Goal: Information Seeking & Learning: Learn about a topic

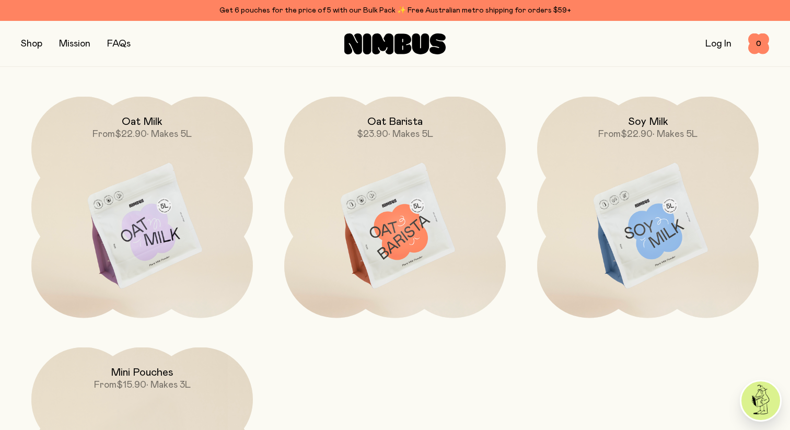
scroll to position [908, 0]
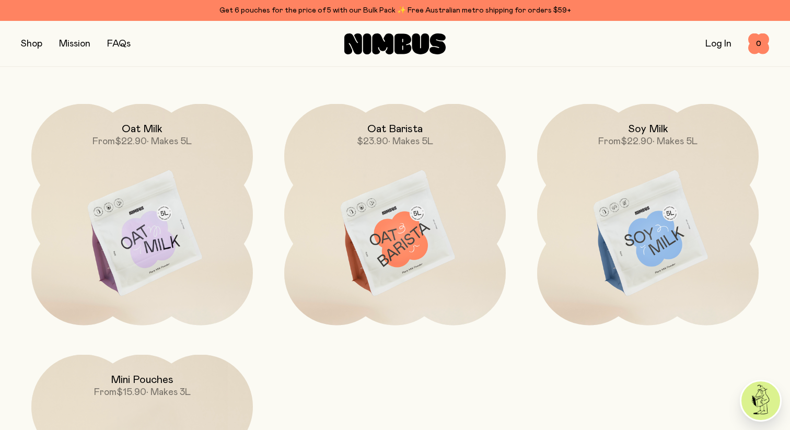
click at [67, 41] on link "Mission" at bounding box center [74, 43] width 31 height 9
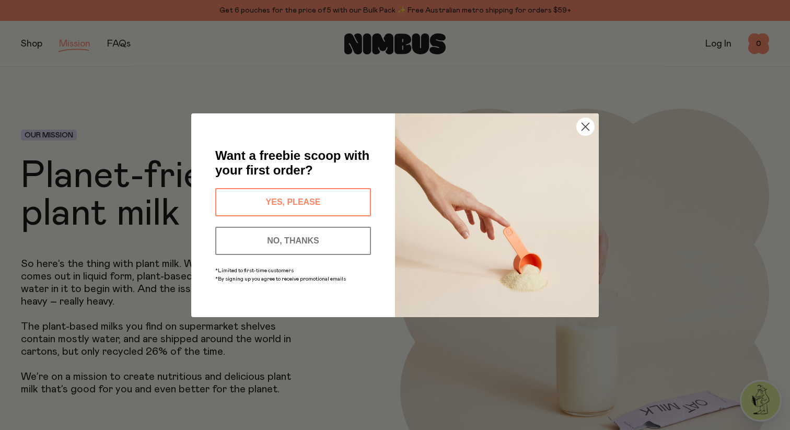
click at [342, 195] on button "YES, PLEASE" at bounding box center [293, 202] width 156 height 28
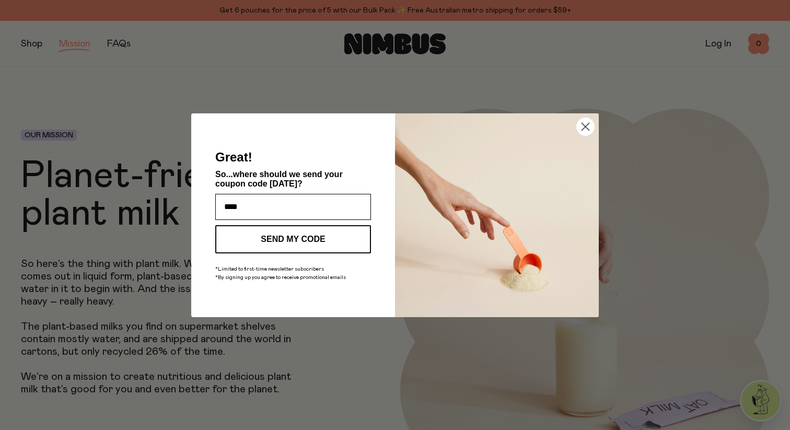
type input "**********"
click at [340, 238] on button "SEND MY CODE" at bounding box center [293, 239] width 156 height 28
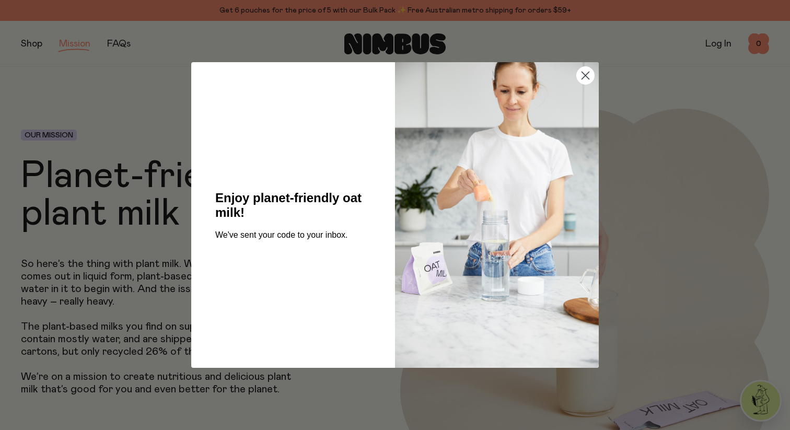
click at [587, 84] on circle "Close dialog" at bounding box center [585, 75] width 17 height 17
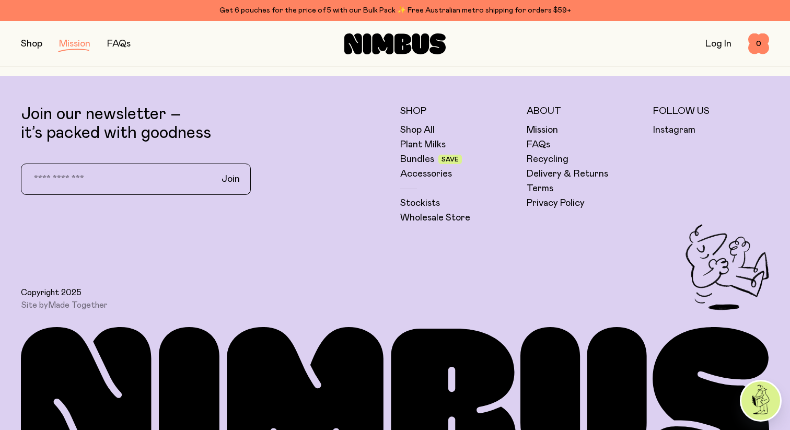
scroll to position [2112, 0]
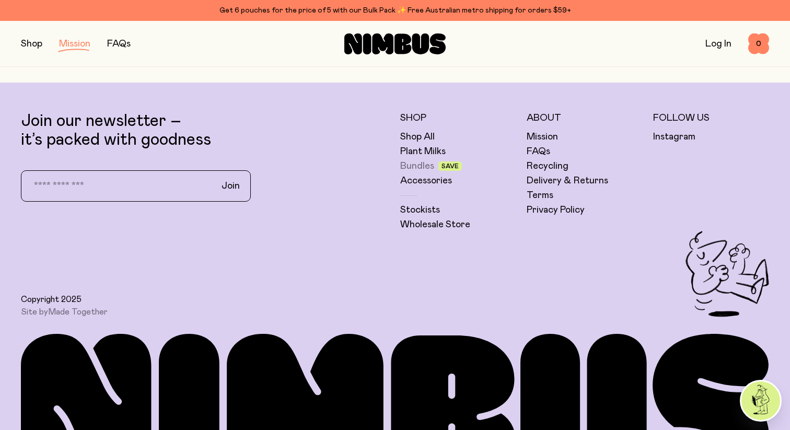
click at [425, 164] on link "Bundles" at bounding box center [417, 166] width 34 height 13
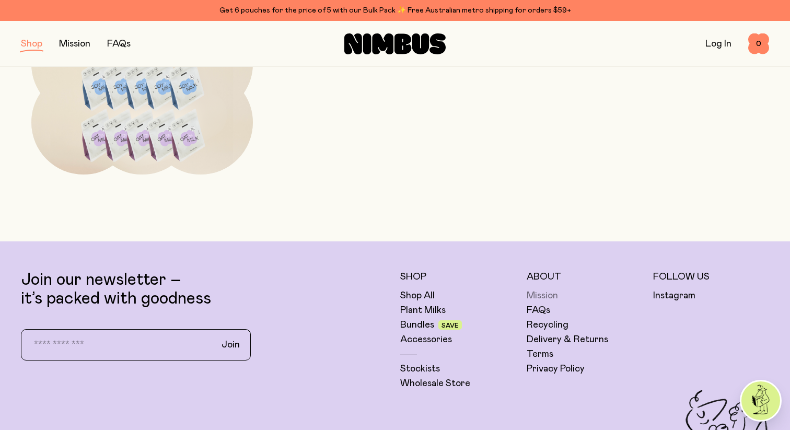
scroll to position [774, 0]
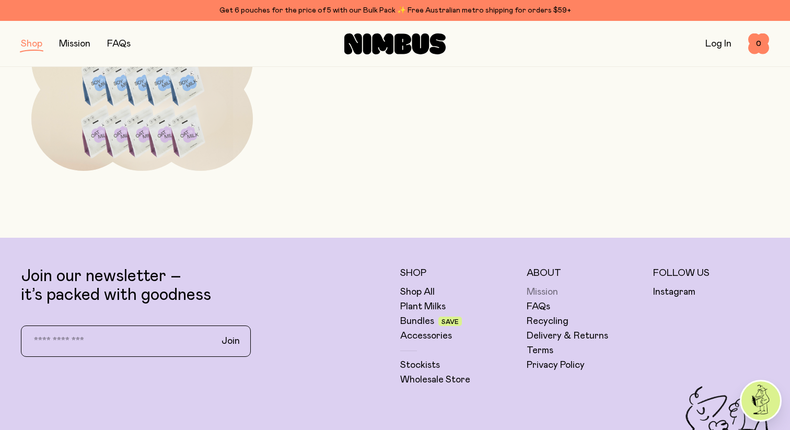
click at [540, 290] on link "Mission" at bounding box center [542, 292] width 31 height 13
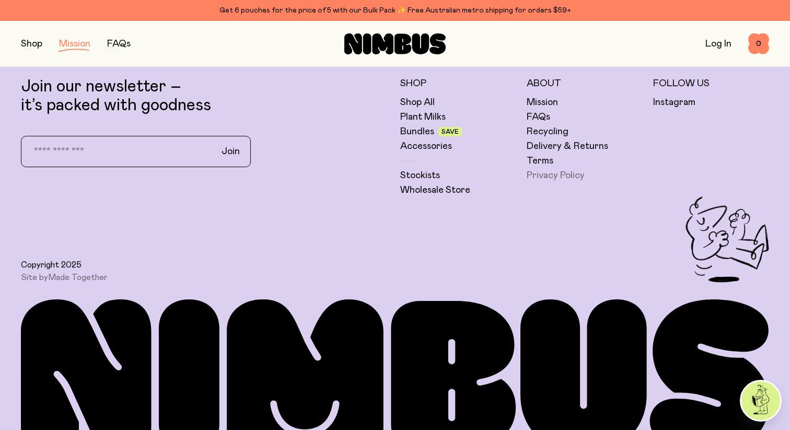
scroll to position [2146, 0]
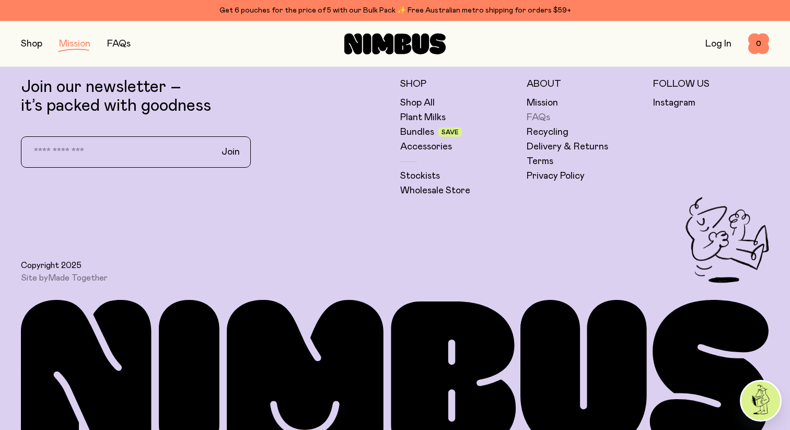
click at [543, 113] on link "FAQs" at bounding box center [539, 117] width 24 height 13
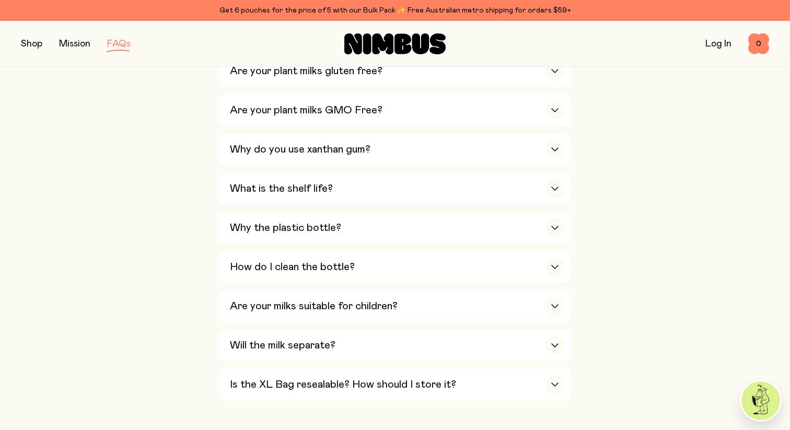
scroll to position [652, 0]
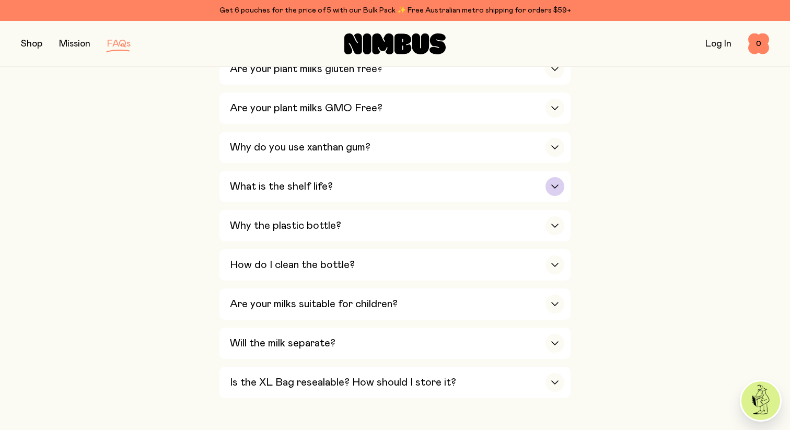
click at [363, 195] on div "What is the shelf life?" at bounding box center [397, 186] width 334 height 31
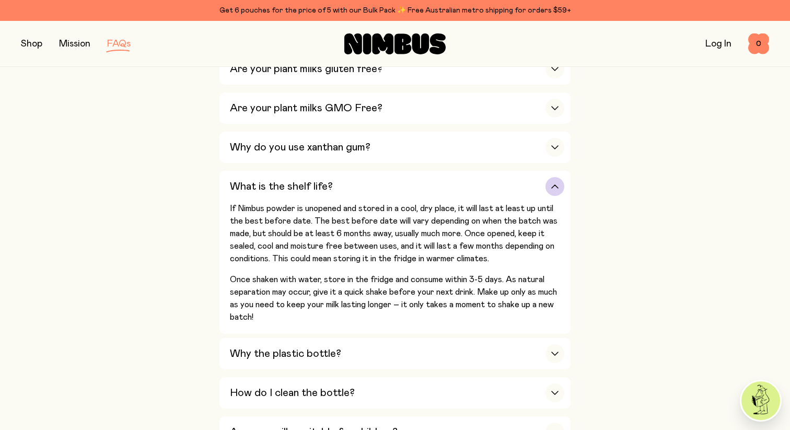
click at [359, 185] on div "What is the shelf life?" at bounding box center [397, 186] width 334 height 31
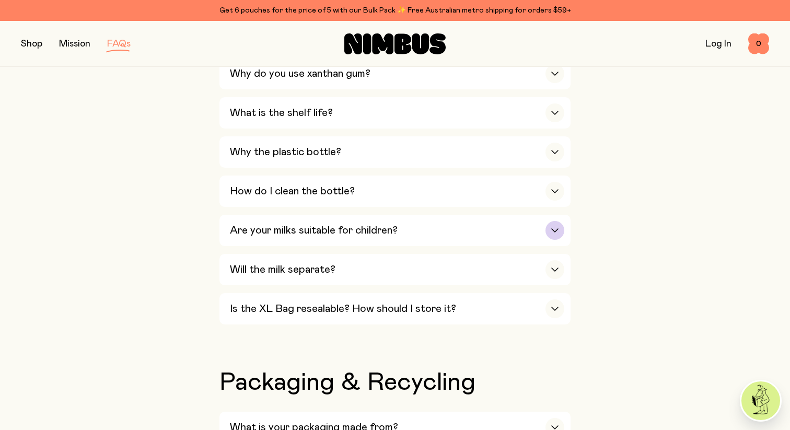
scroll to position [727, 0]
click at [394, 264] on div "Will the milk separate?" at bounding box center [397, 268] width 334 height 31
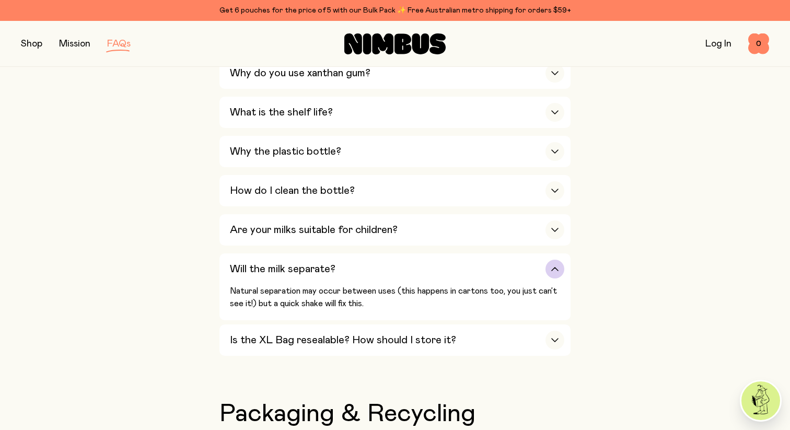
click at [394, 264] on div "Will the milk separate?" at bounding box center [397, 268] width 334 height 31
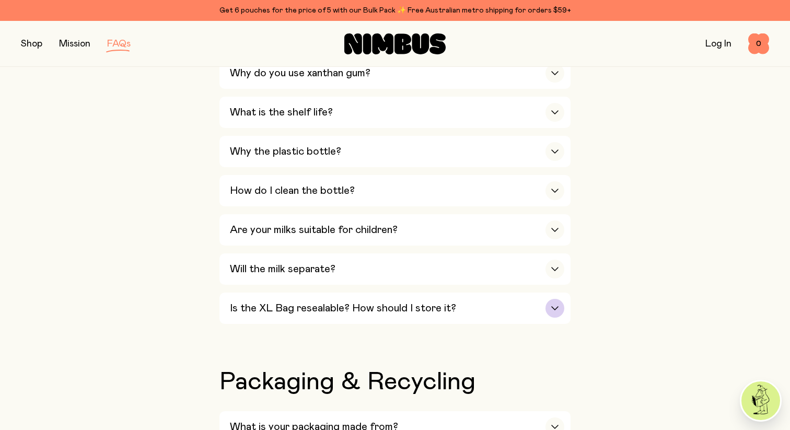
click at [403, 302] on div "Is the XL Bag resealable? How should I store it?" at bounding box center [397, 308] width 334 height 31
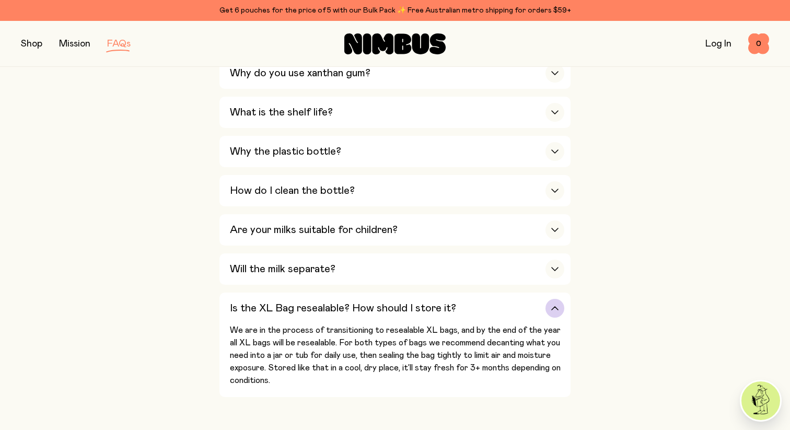
click at [403, 302] on div "Is the XL Bag resealable? How should I store it?" at bounding box center [397, 308] width 334 height 31
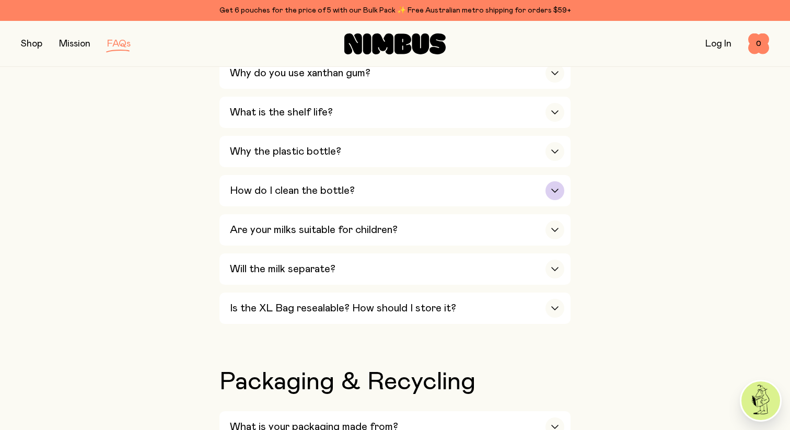
click at [401, 199] on div "How do I clean the bottle?" at bounding box center [397, 190] width 334 height 31
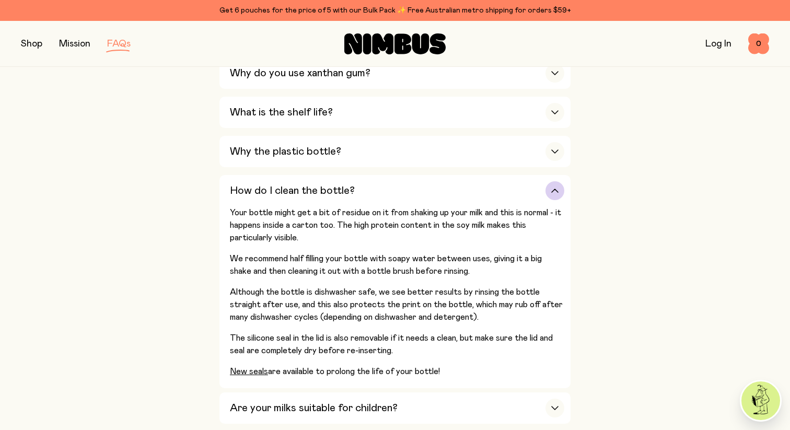
click at [401, 194] on div "How do I clean the bottle?" at bounding box center [397, 190] width 334 height 31
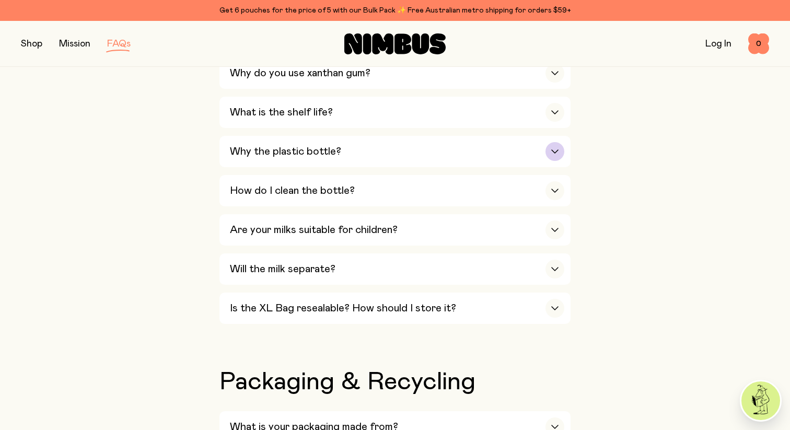
click at [401, 165] on div "Why the plastic bottle?" at bounding box center [397, 151] width 334 height 31
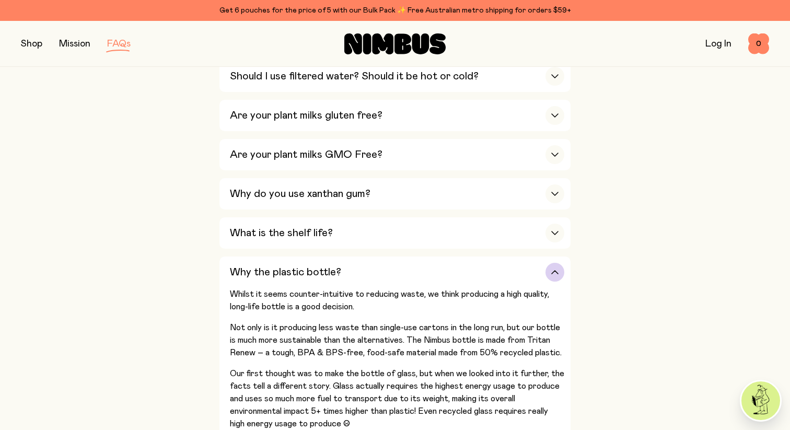
scroll to position [567, 0]
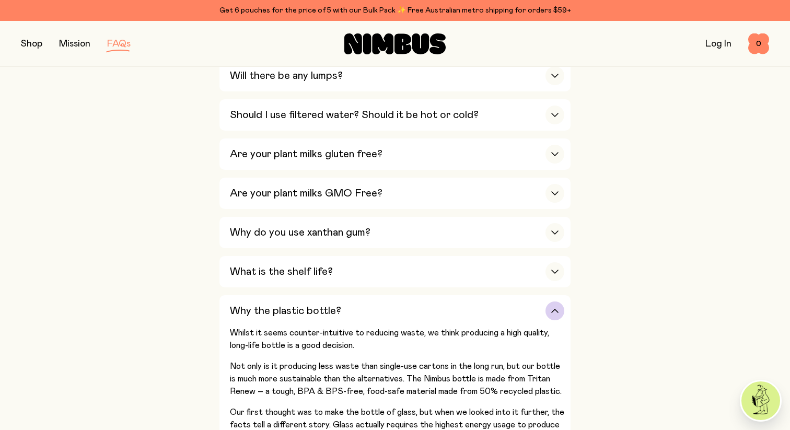
click at [434, 312] on div "Why the plastic bottle?" at bounding box center [397, 310] width 334 height 31
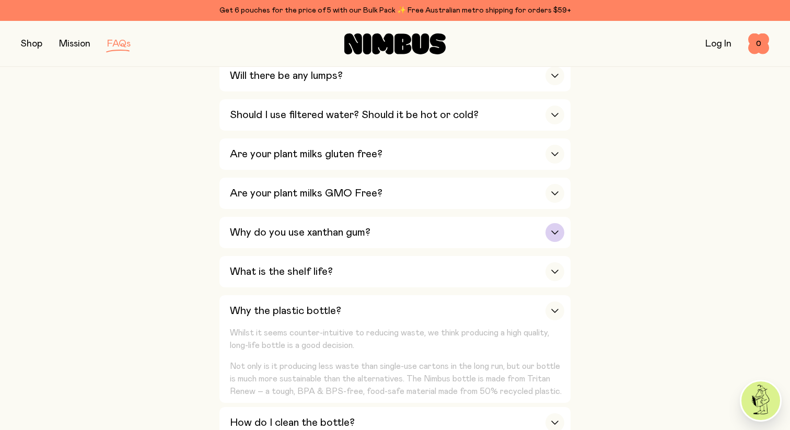
click at [434, 238] on div "Why do you use xanthan gum?" at bounding box center [397, 232] width 334 height 31
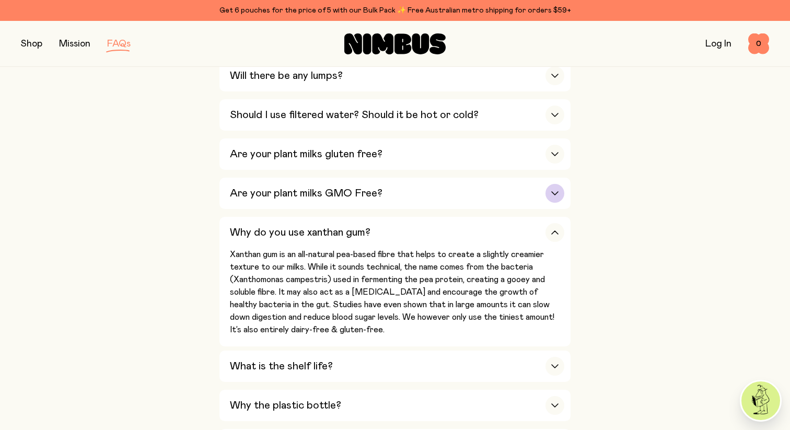
click at [416, 195] on div "Are your plant milks GMO Free?" at bounding box center [397, 193] width 334 height 31
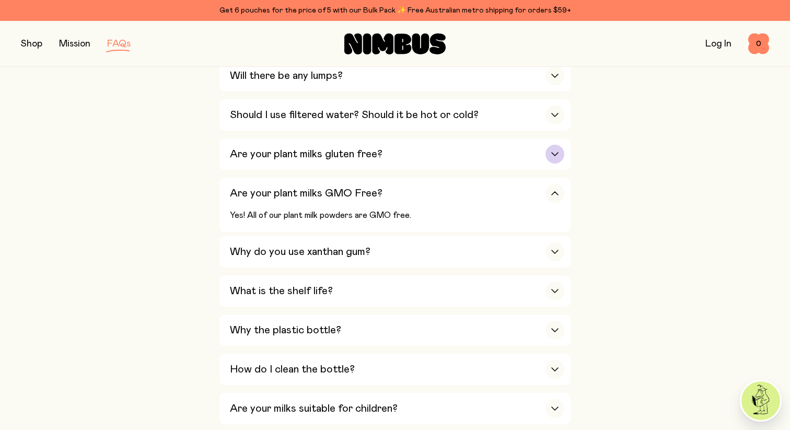
click at [411, 166] on div "Are your plant milks gluten free?" at bounding box center [397, 153] width 334 height 31
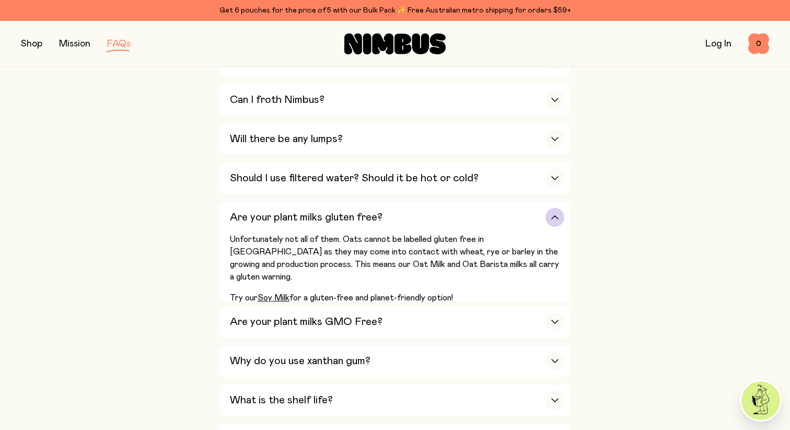
scroll to position [500, 0]
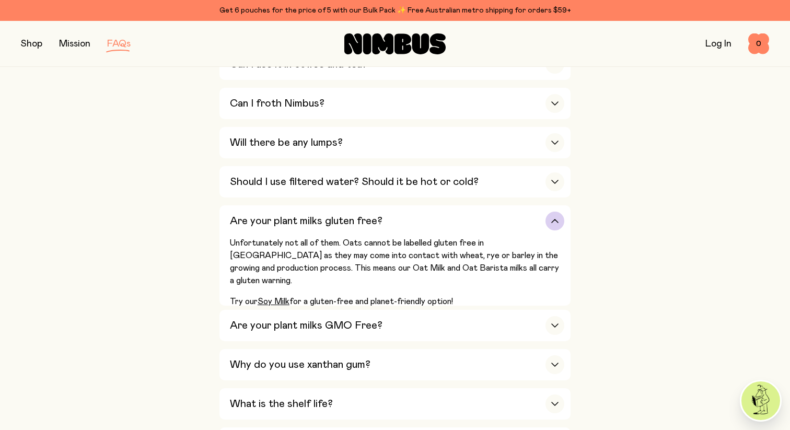
click at [411, 164] on div "Is Nimbus an Australian company? Yes! We are Australian owned and operated and …" at bounding box center [394, 236] width 351 height 766
click at [411, 175] on div "Should I use filtered water? Should it be hot or cold?" at bounding box center [397, 181] width 334 height 31
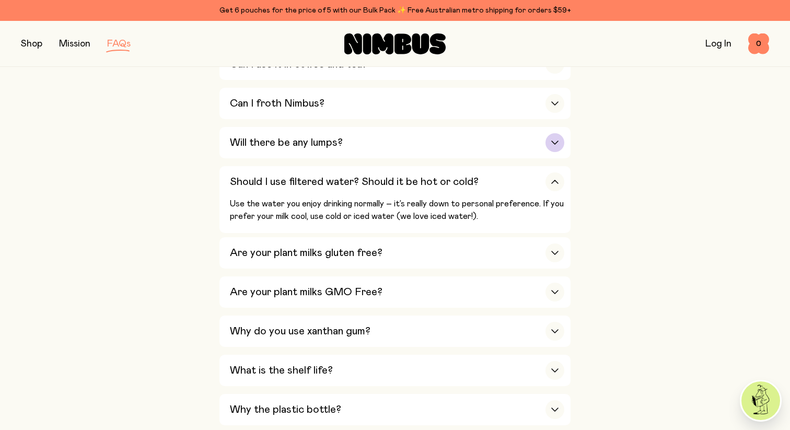
click at [411, 148] on div "Will there be any lumps?" at bounding box center [397, 142] width 334 height 31
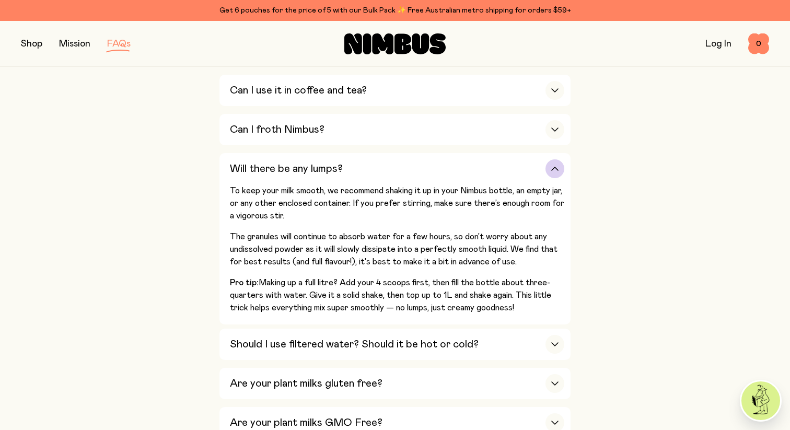
scroll to position [462, 0]
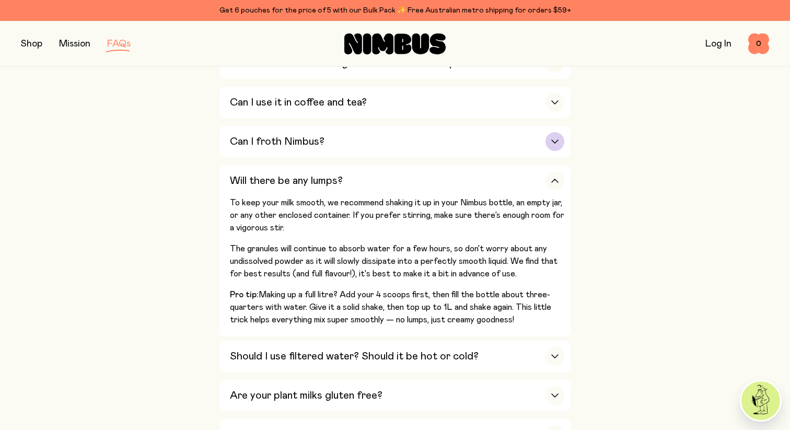
click at [409, 132] on div "Can I froth Nimbus?" at bounding box center [397, 141] width 334 height 31
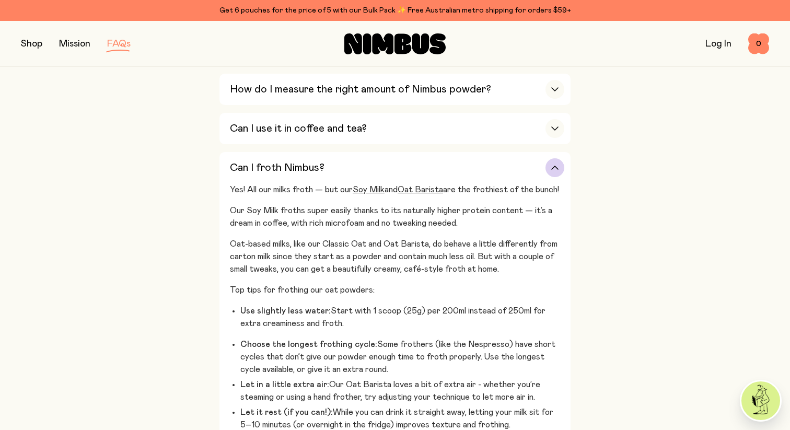
scroll to position [433, 0]
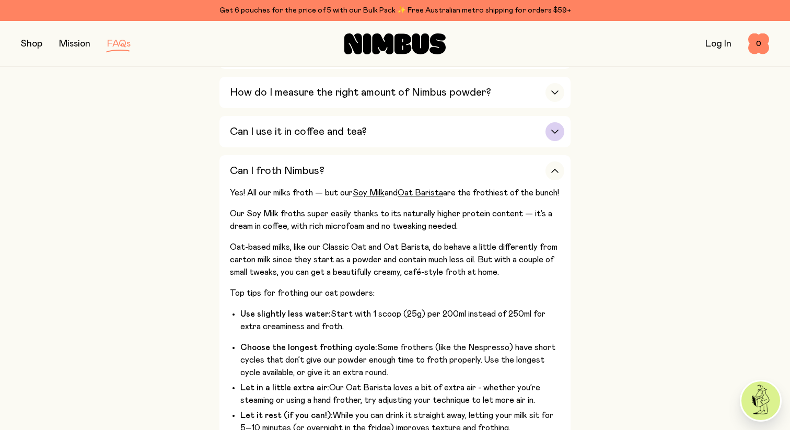
click at [408, 136] on div "Can I use it in coffee and tea?" at bounding box center [397, 131] width 334 height 31
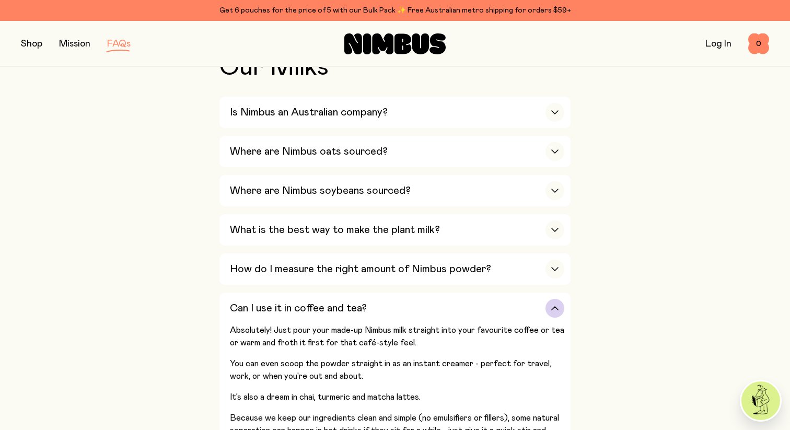
scroll to position [242, 0]
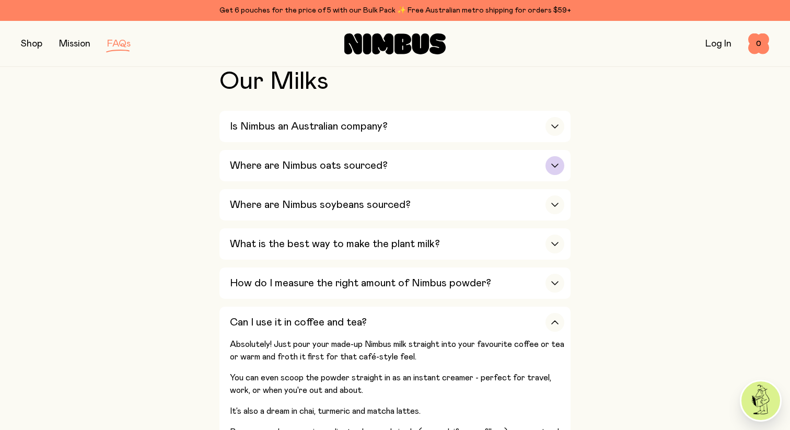
click at [403, 159] on div "Where are Nimbus oats sourced?" at bounding box center [397, 165] width 334 height 31
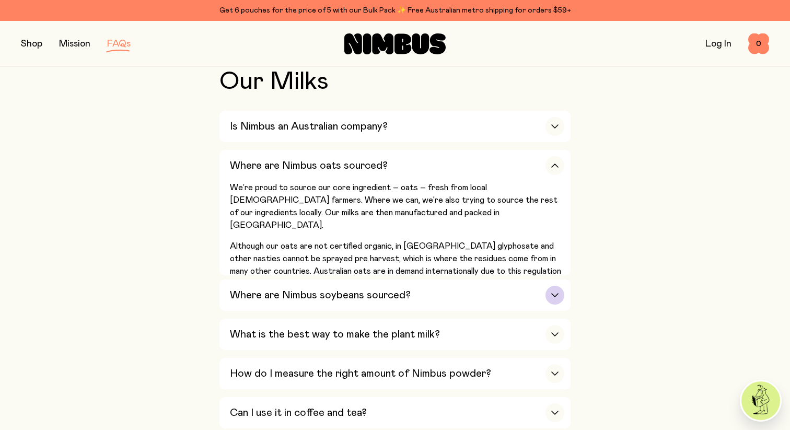
click at [414, 286] on div "Where are Nimbus soybeans sourced?" at bounding box center [397, 294] width 334 height 31
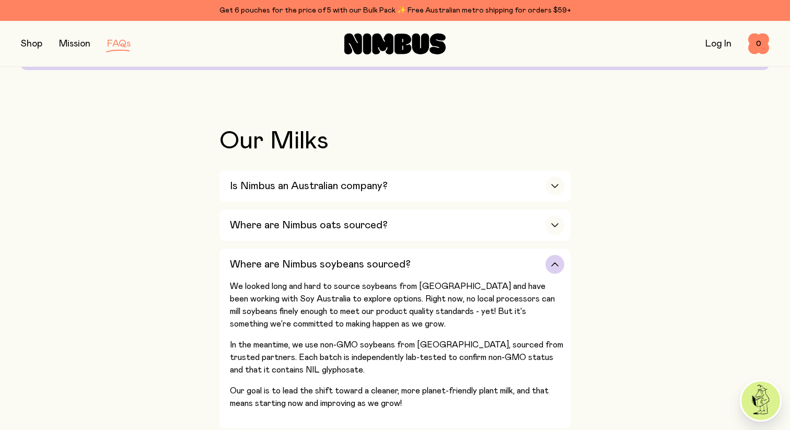
scroll to position [183, 0]
click at [387, 189] on h3 "Is Nimbus an Australian company?" at bounding box center [309, 185] width 158 height 13
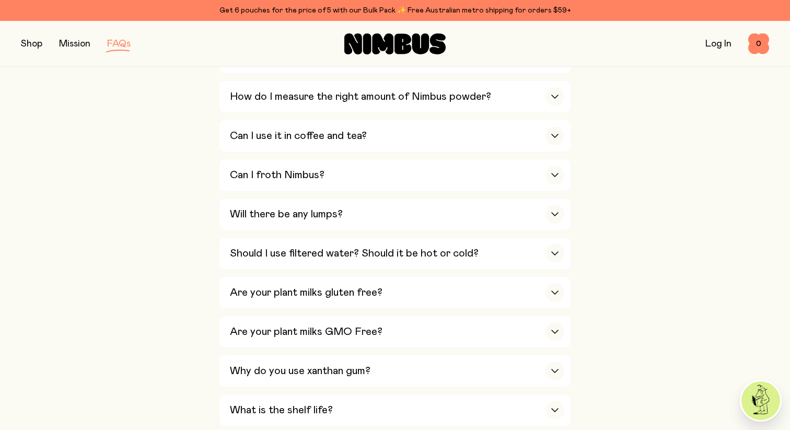
scroll to position [0, 0]
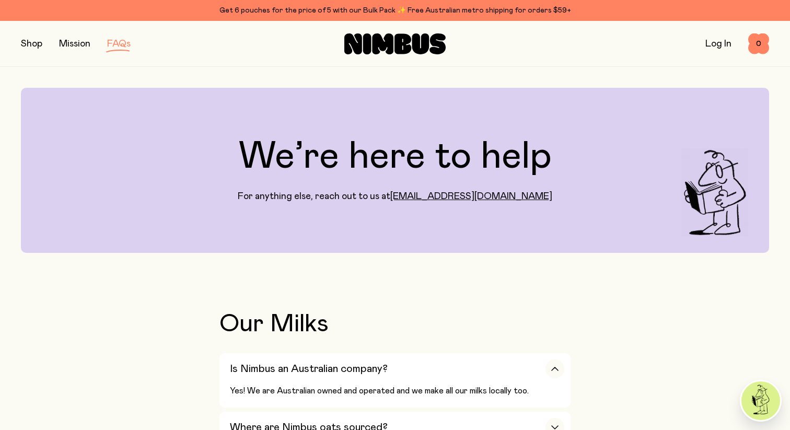
click at [65, 41] on link "Mission" at bounding box center [74, 43] width 31 height 9
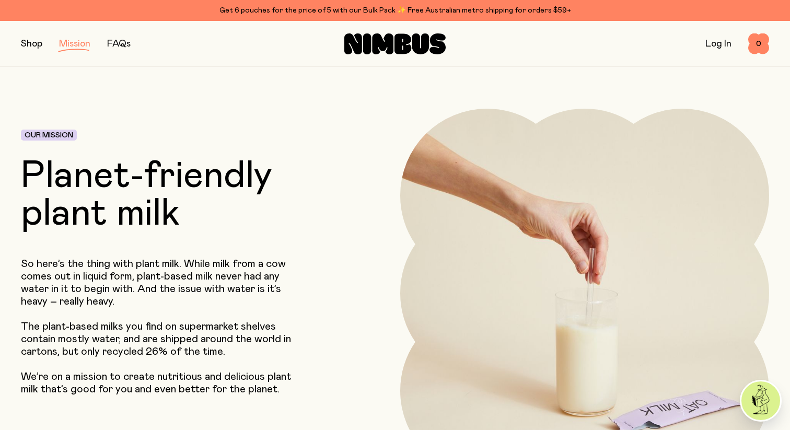
click at [28, 43] on button "button" at bounding box center [31, 44] width 21 height 15
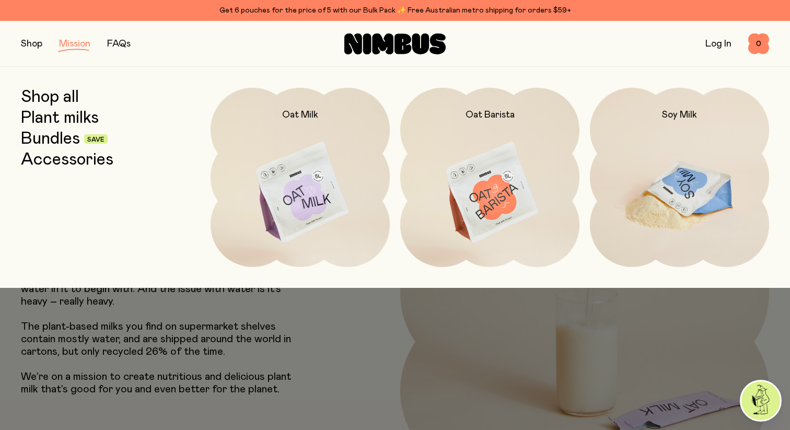
click at [637, 226] on img at bounding box center [679, 193] width 179 height 211
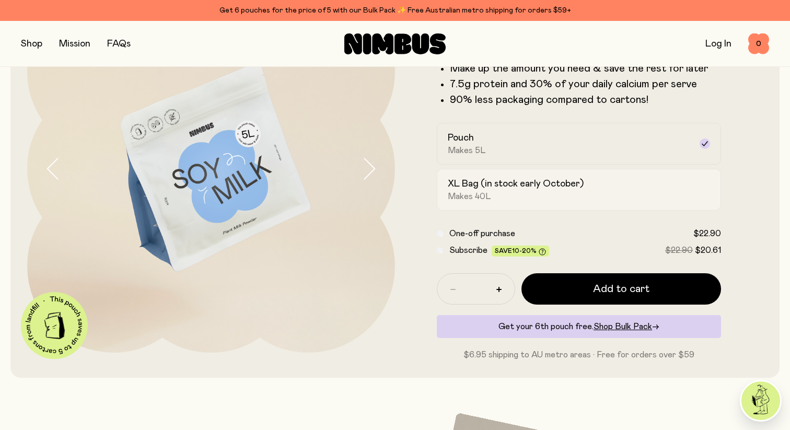
scroll to position [119, 0]
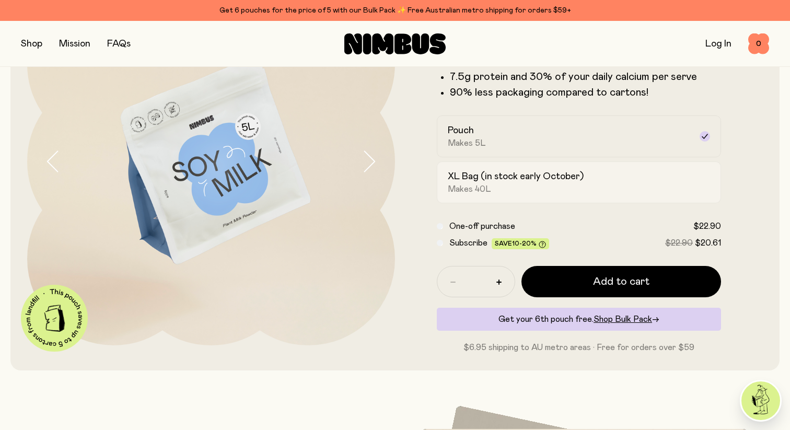
click at [477, 176] on h2 "XL Bag (in stock early October)" at bounding box center [516, 176] width 136 height 13
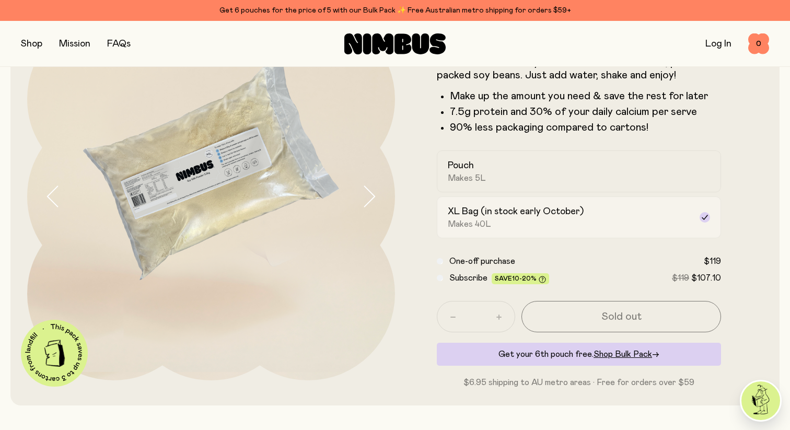
scroll to position [79, 0]
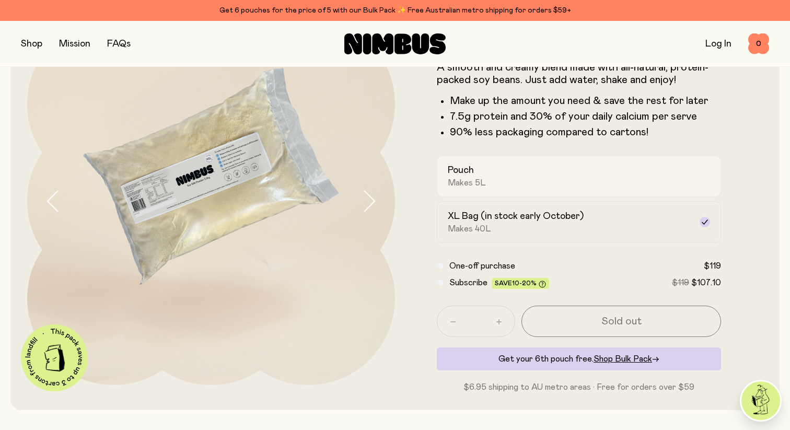
click at [468, 173] on h2 "Pouch" at bounding box center [461, 170] width 26 height 13
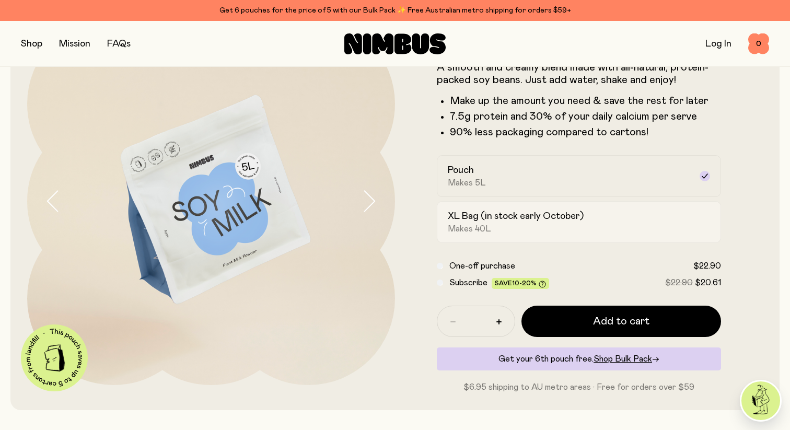
click at [479, 211] on h2 "XL Bag (in stock early October)" at bounding box center [516, 216] width 136 height 13
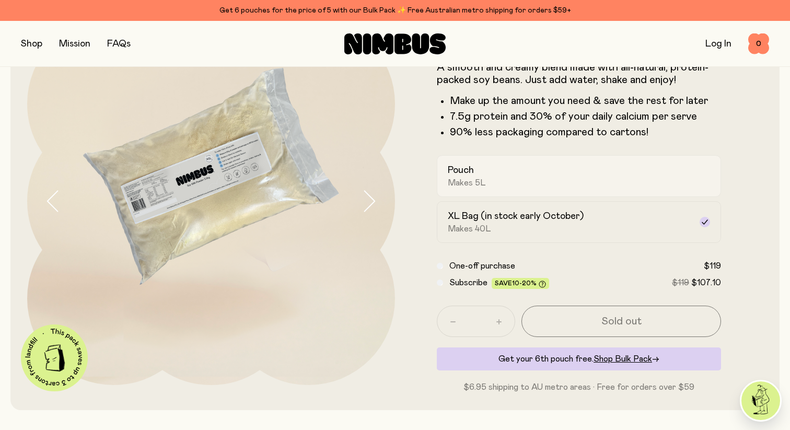
click at [477, 196] on label "Pouch Makes 5L" at bounding box center [579, 176] width 284 height 42
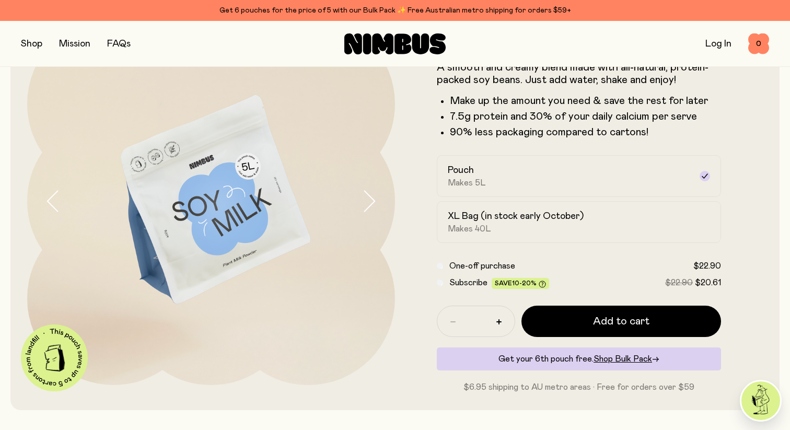
click at [34, 46] on button "button" at bounding box center [31, 44] width 21 height 15
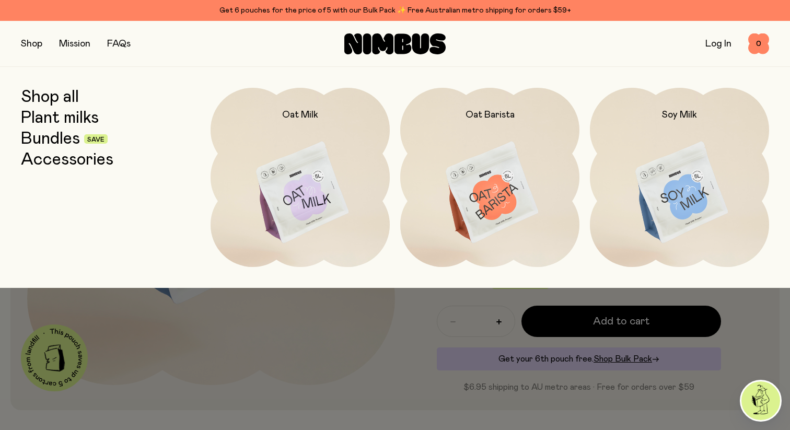
click at [64, 120] on link "Plant milks" at bounding box center [60, 118] width 78 height 19
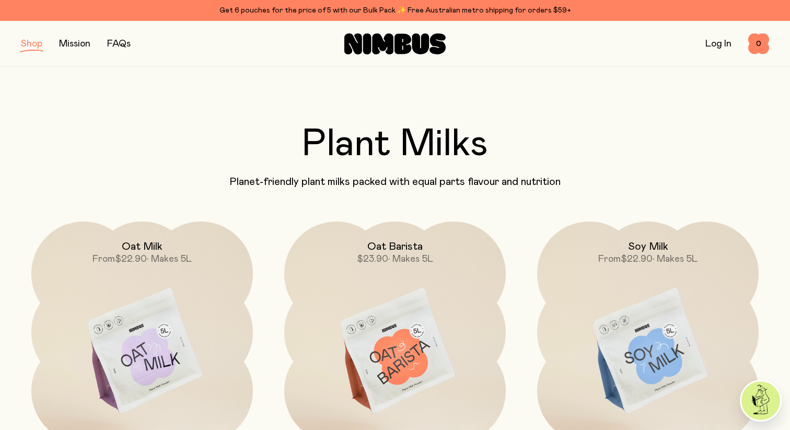
click at [29, 43] on button "button" at bounding box center [31, 44] width 21 height 15
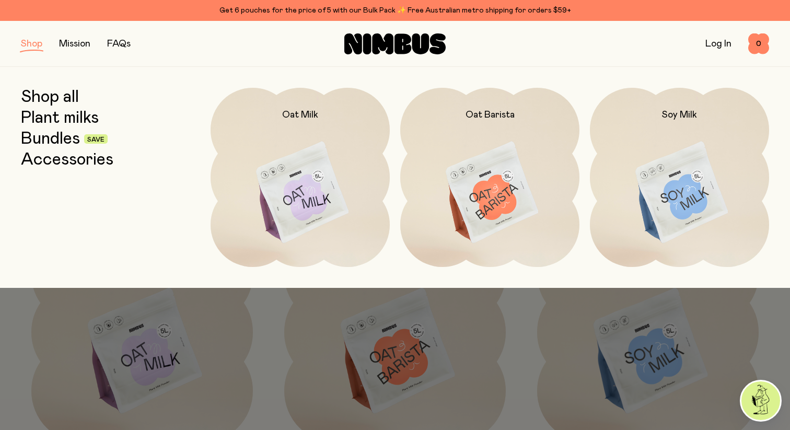
click at [37, 135] on link "Bundles" at bounding box center [50, 139] width 59 height 19
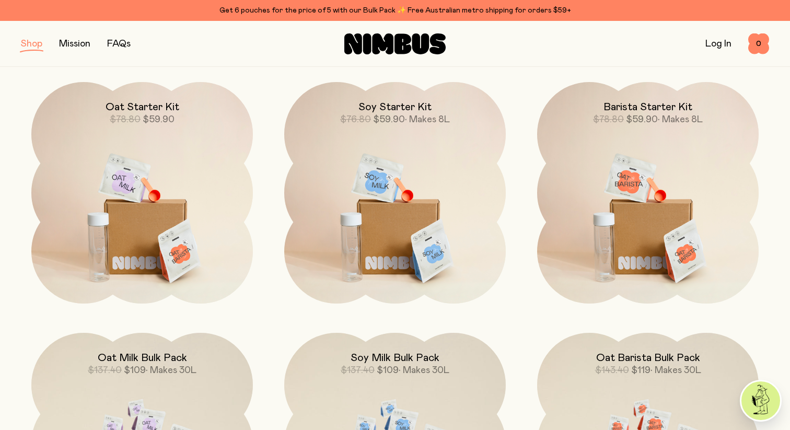
scroll to position [139, 0]
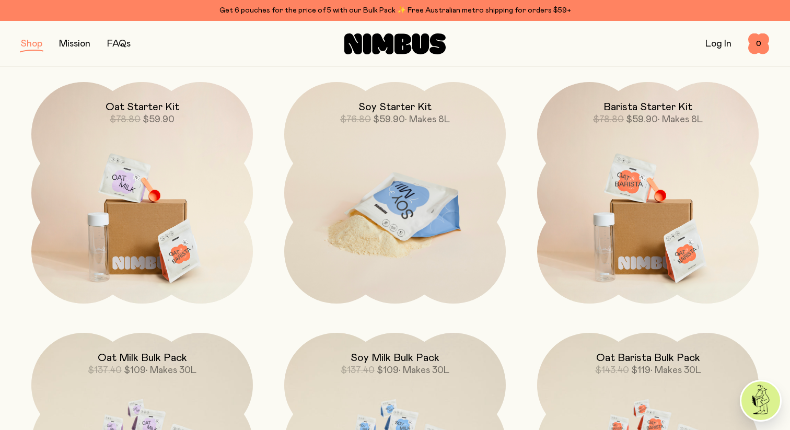
click at [390, 222] on img at bounding box center [395, 212] width 222 height 260
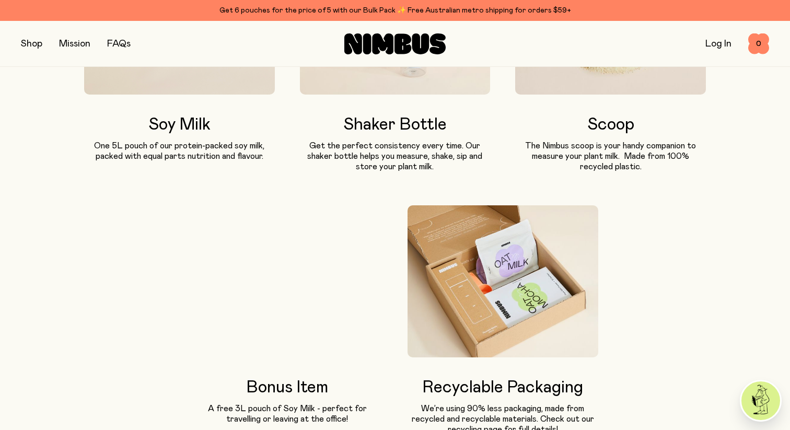
scroll to position [674, 0]
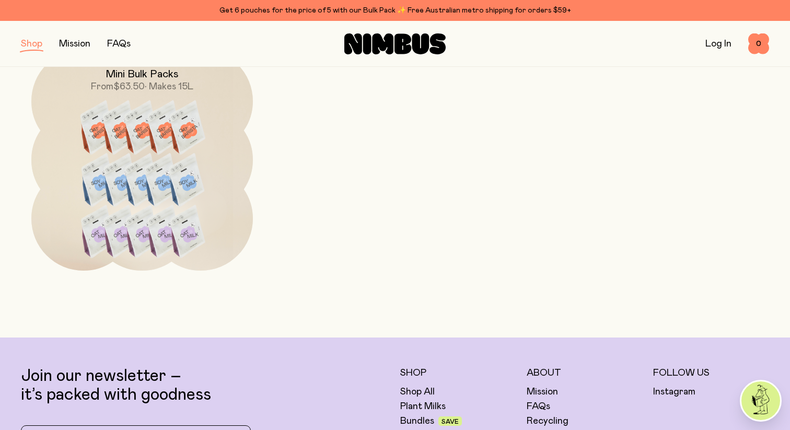
scroll to position [139, 0]
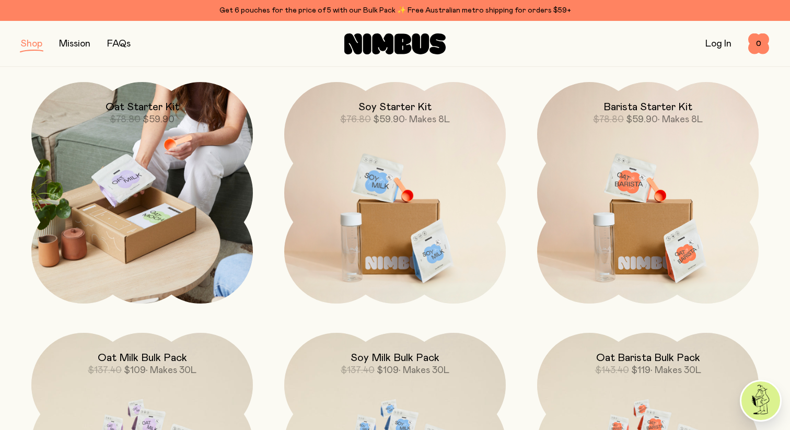
click at [153, 168] on img at bounding box center [142, 193] width 222 height 222
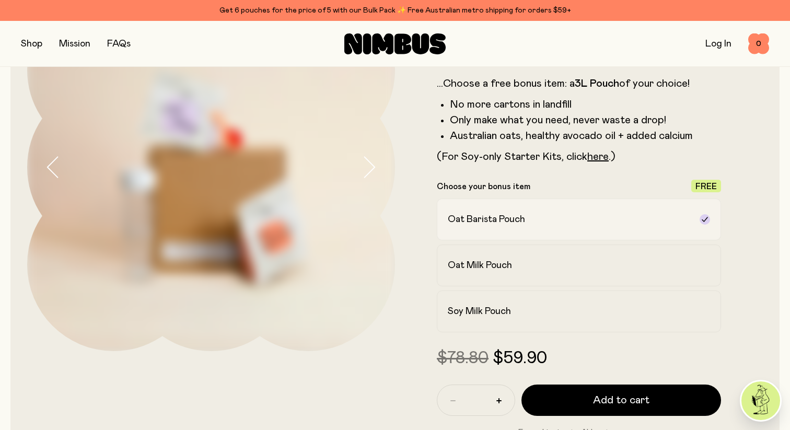
scroll to position [116, 0]
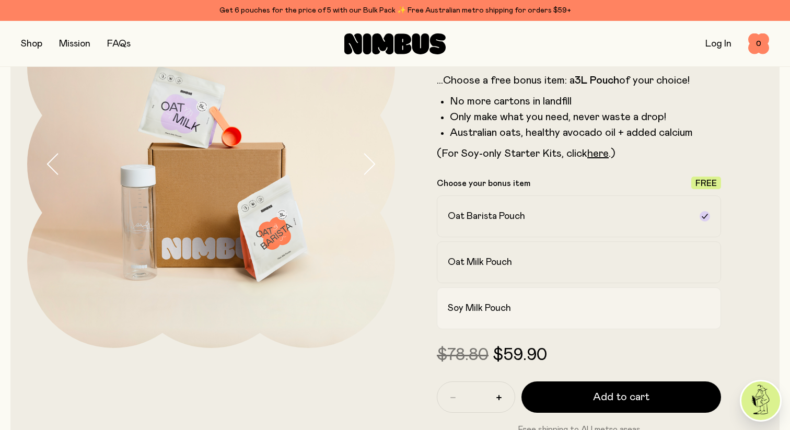
click at [603, 307] on div "Soy Milk Pouch" at bounding box center [569, 308] width 243 height 13
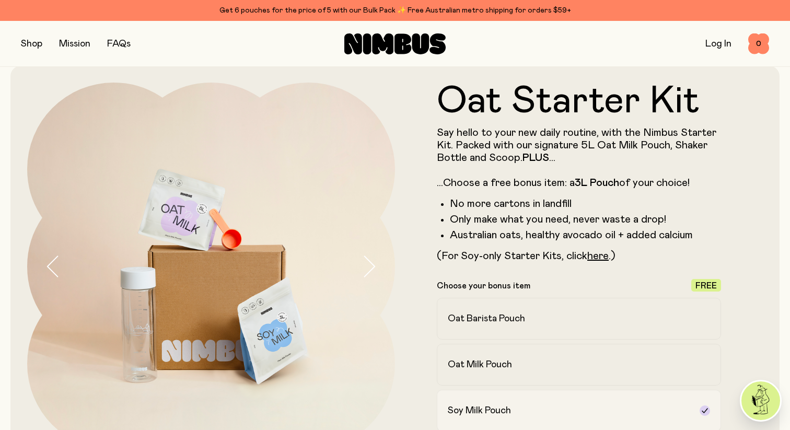
scroll to position [0, 0]
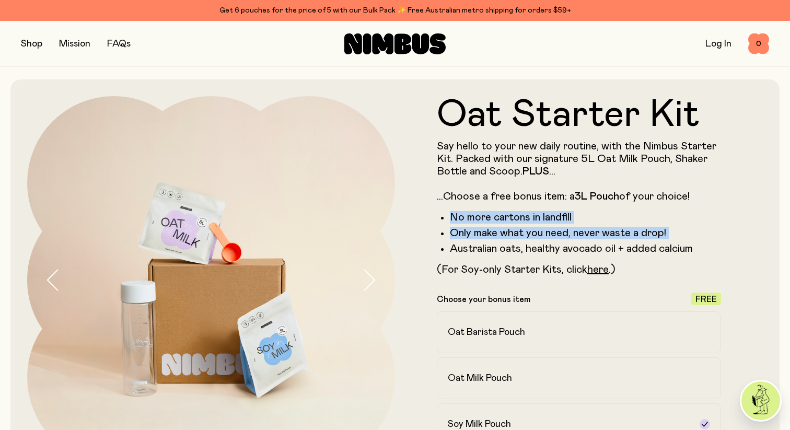
drag, startPoint x: 518, startPoint y: 211, endPoint x: 592, endPoint y: 244, distance: 80.9
click at [591, 242] on div "Say hello to your new daily routine, with the Nimbus Starter Kit. Packed with o…" at bounding box center [579, 208] width 284 height 136
click at [592, 244] on li "Australian oats, healthy avocado oil + added calcium" at bounding box center [585, 248] width 271 height 13
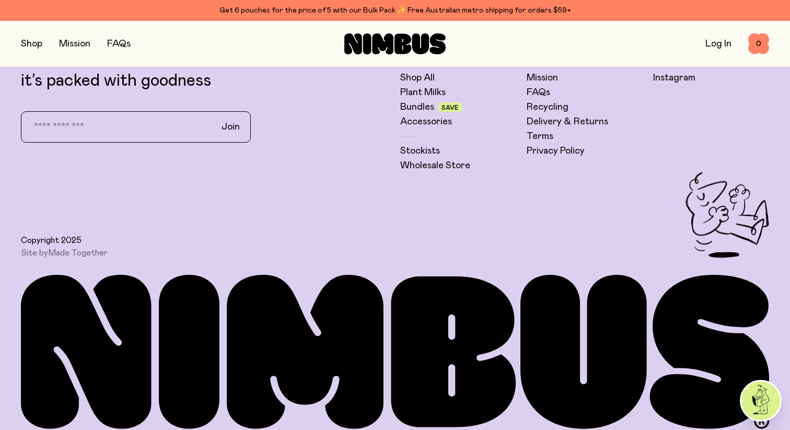
scroll to position [3695, 0]
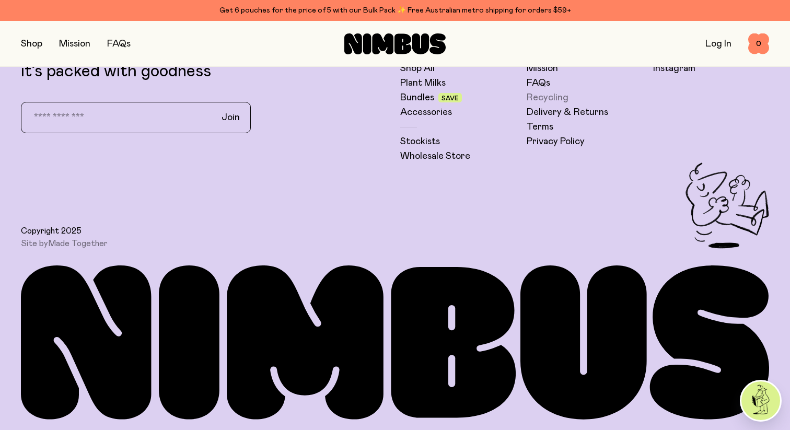
click at [551, 98] on link "Recycling" at bounding box center [548, 97] width 42 height 13
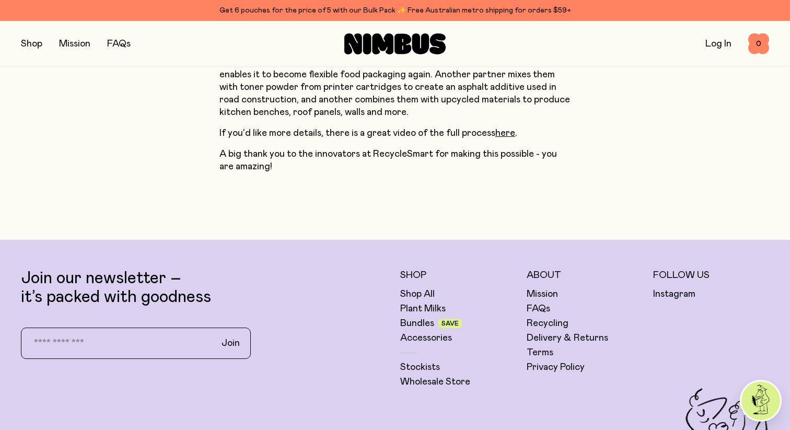
scroll to position [928, 0]
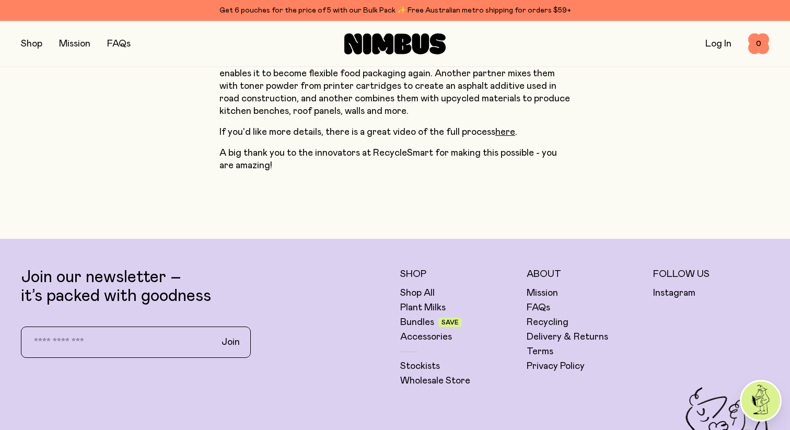
click at [138, 331] on input "email" at bounding box center [115, 342] width 183 height 22
type input "**********"
click at [213, 331] on button "Join" at bounding box center [230, 342] width 35 height 22
